Goal: Task Accomplishment & Management: Complete application form

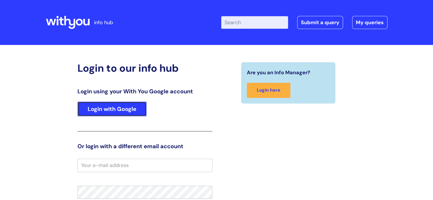
click at [122, 104] on link "Login with Google" at bounding box center [111, 109] width 69 height 15
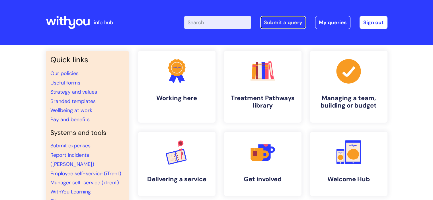
click at [298, 24] on link "Submit a query" at bounding box center [283, 22] width 46 height 13
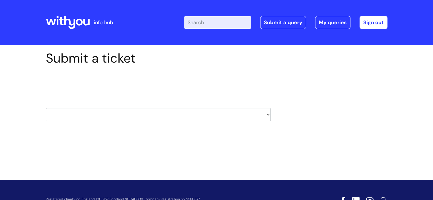
click at [133, 114] on select "HR / People IT and Support Clinical Drug Alerts Finance Accounts Data Support T…" at bounding box center [158, 114] width 225 height 13
select select "it_and_support"
click at [46, 108] on select "HR / People IT and Support Clinical Drug Alerts Finance Accounts Data Support T…" at bounding box center [158, 114] width 225 height 13
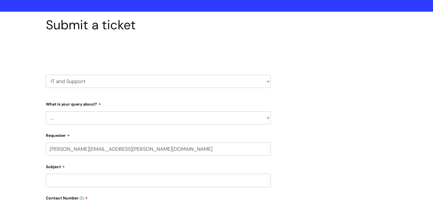
scroll to position [85, 0]
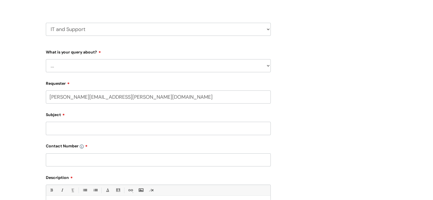
click at [87, 67] on select "... Mobile Phone Reset & MFA Accounts, Starters and Leavers IT Hardware issue I…" at bounding box center [158, 65] width 225 height 13
select select "Something Else"
click at [46, 59] on select "... Mobile Phone Reset & MFA Accounts, Starters and Leavers IT Hardware issue I…" at bounding box center [158, 65] width 225 height 13
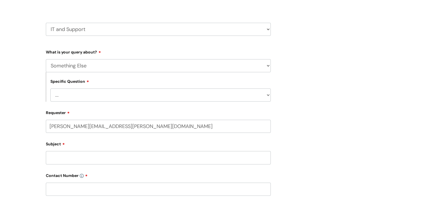
click at [87, 92] on select "... My problem is not listed" at bounding box center [160, 95] width 220 height 13
select select "My problem is not listed"
click at [50, 89] on select "... My problem is not listed" at bounding box center [160, 95] width 220 height 13
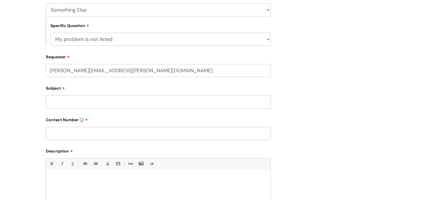
scroll to position [142, 0]
click at [74, 103] on input "Subject" at bounding box center [158, 100] width 225 height 13
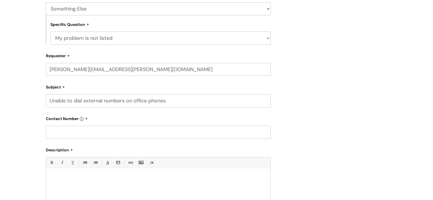
type input "Unable to dial external numbers on office phones"
click at [147, 133] on input "text" at bounding box center [158, 132] width 225 height 13
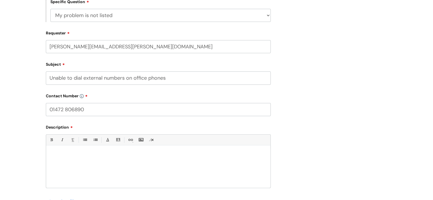
scroll to position [199, 0]
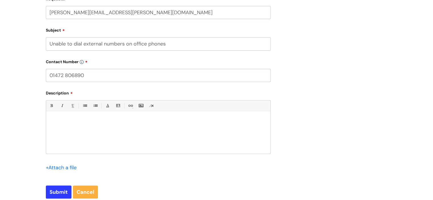
type input "01472 806890"
click at [142, 147] on div at bounding box center [158, 133] width 224 height 39
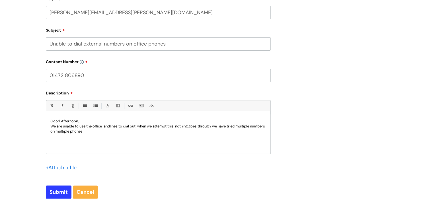
click at [112, 135] on div "Good Afternoon, We are unable to use the office landlines to dial out, when we …" at bounding box center [158, 133] width 224 height 39
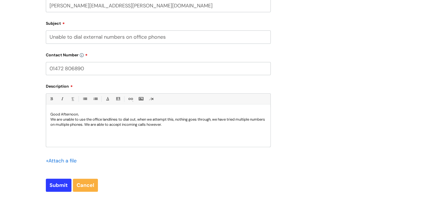
scroll to position [285, 0]
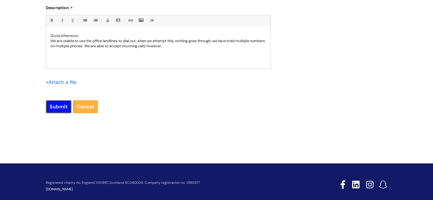
click at [57, 106] on input "Submit" at bounding box center [59, 106] width 26 height 13
type input "Please Wait..."
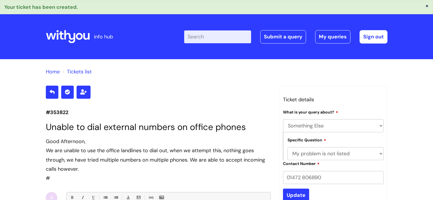
select select "Something Else"
select select "My problem is not listed"
